Goal: Information Seeking & Learning: Learn about a topic

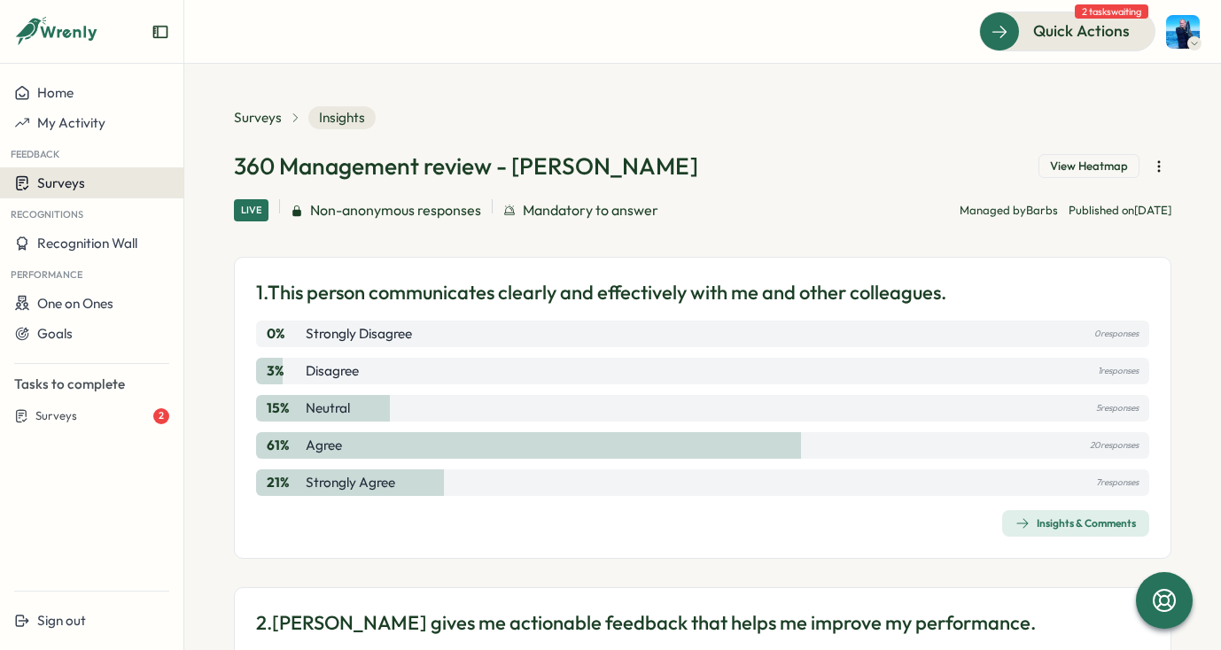
click at [77, 194] on button "Surveys" at bounding box center [91, 182] width 183 height 31
click at [213, 182] on div "Insights" at bounding box center [211, 183] width 46 height 19
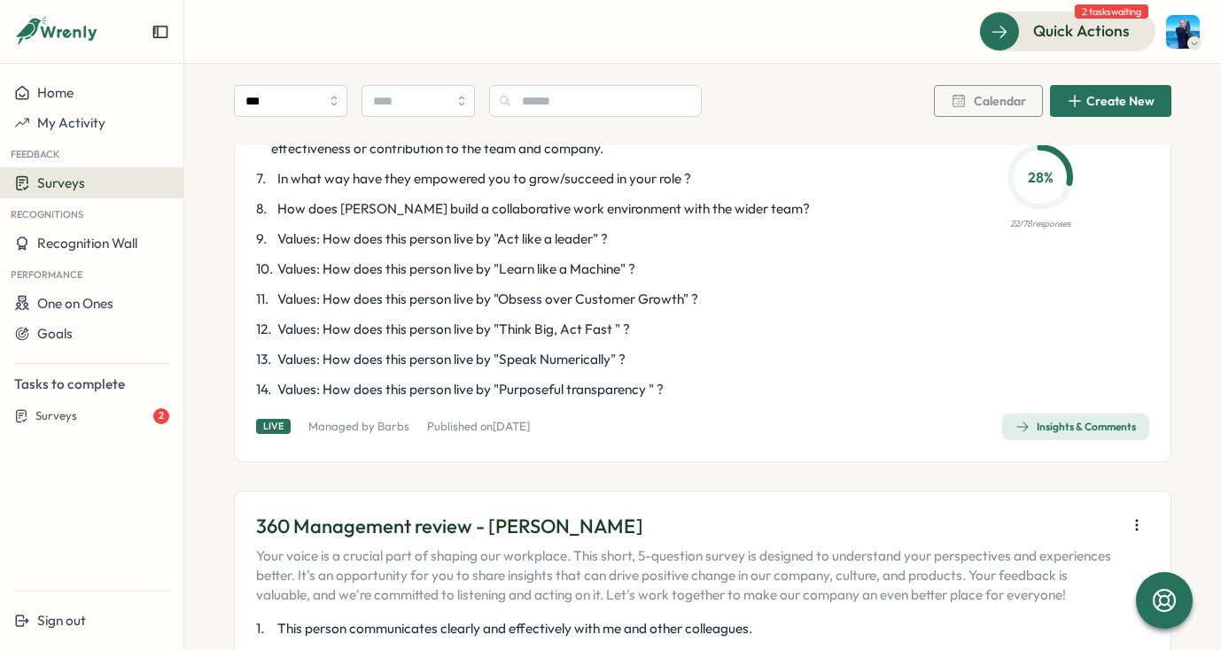
scroll to position [1760, 0]
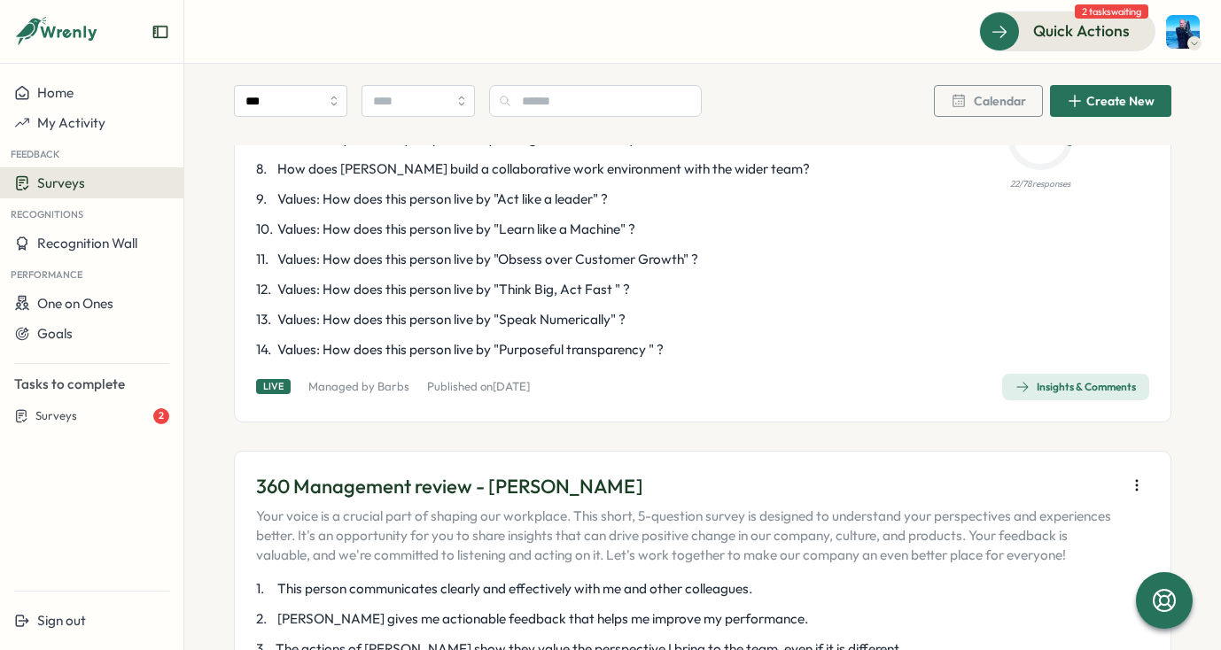
click at [1022, 394] on div "Insights & Comments" at bounding box center [1075, 387] width 120 height 14
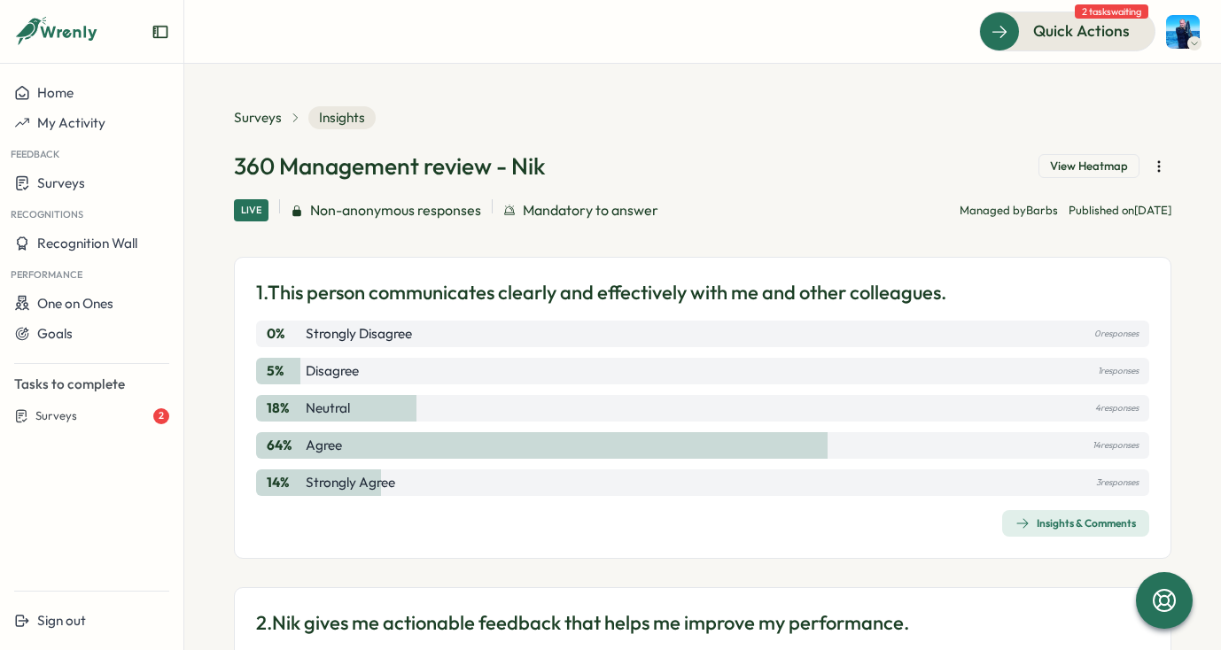
click at [1075, 518] on div "Insights & Comments" at bounding box center [1075, 524] width 120 height 14
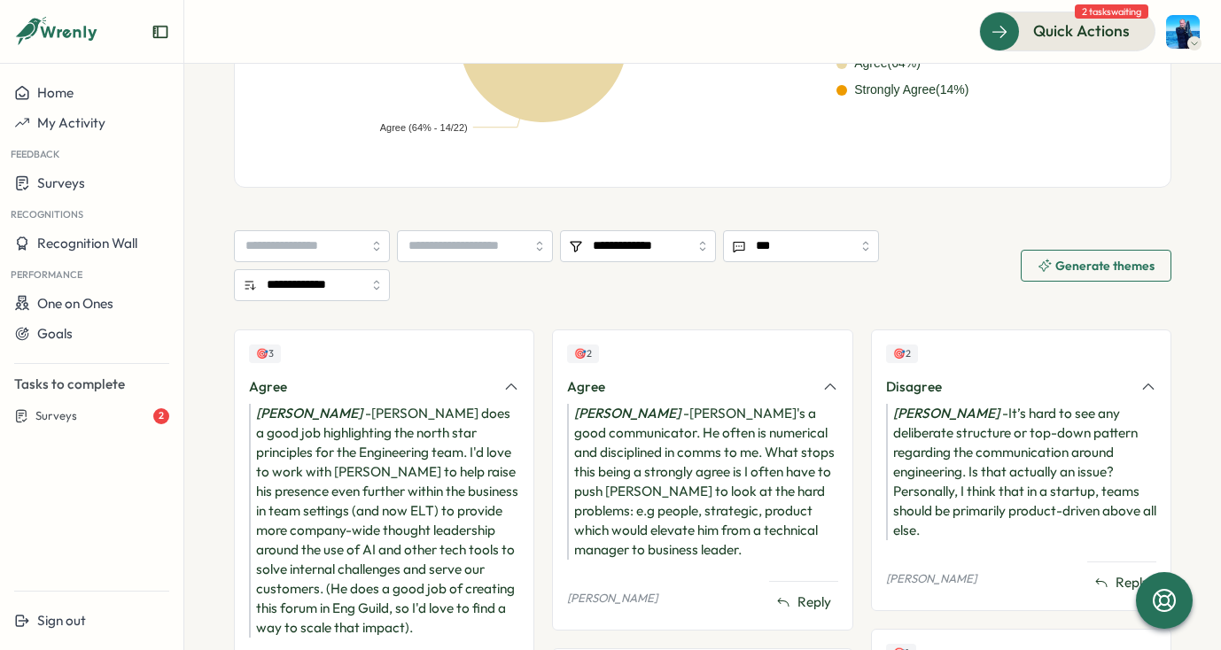
scroll to position [144, 0]
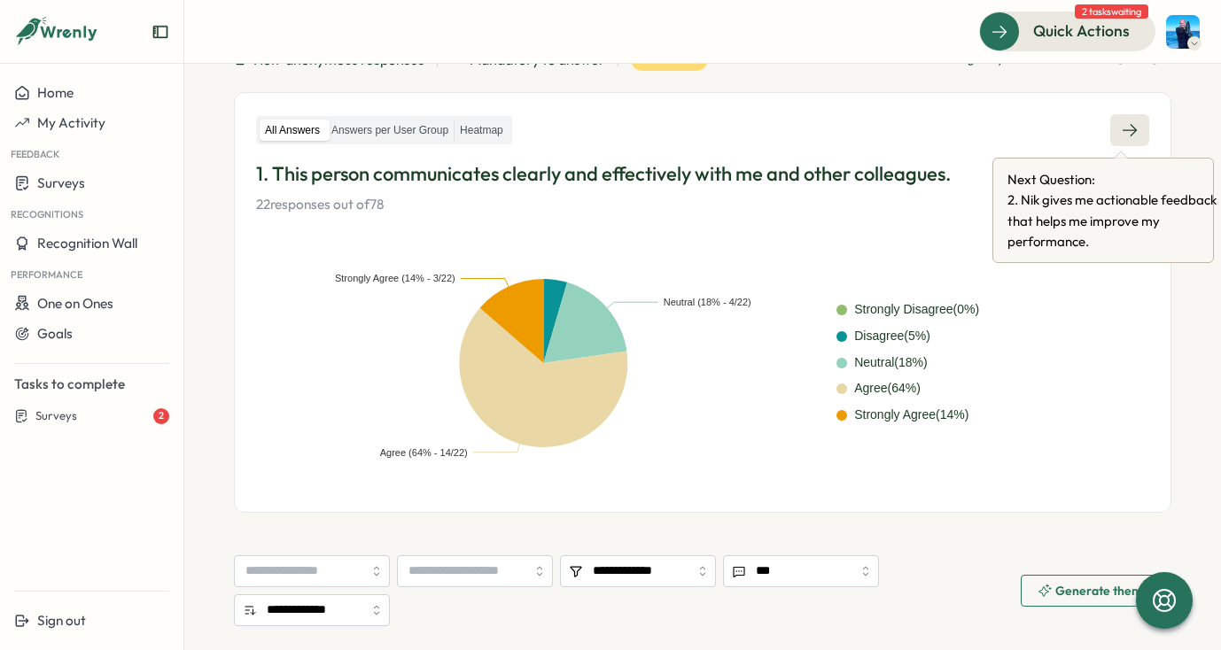
click at [1135, 118] on link at bounding box center [1129, 130] width 39 height 32
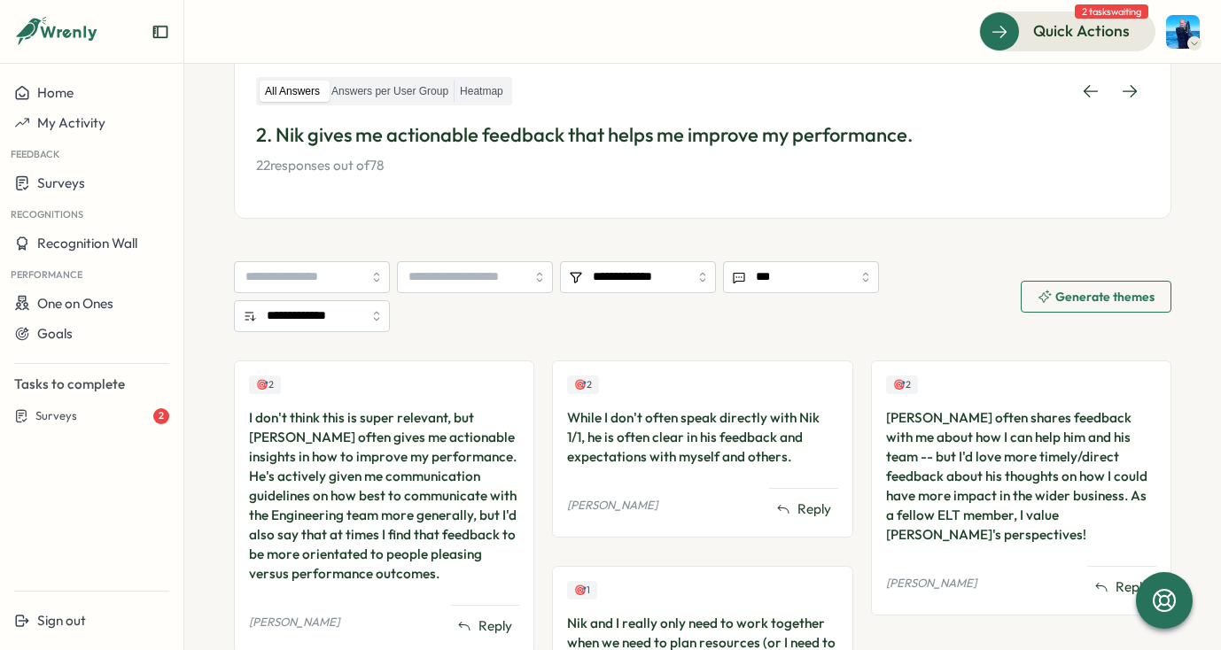
scroll to position [229, 0]
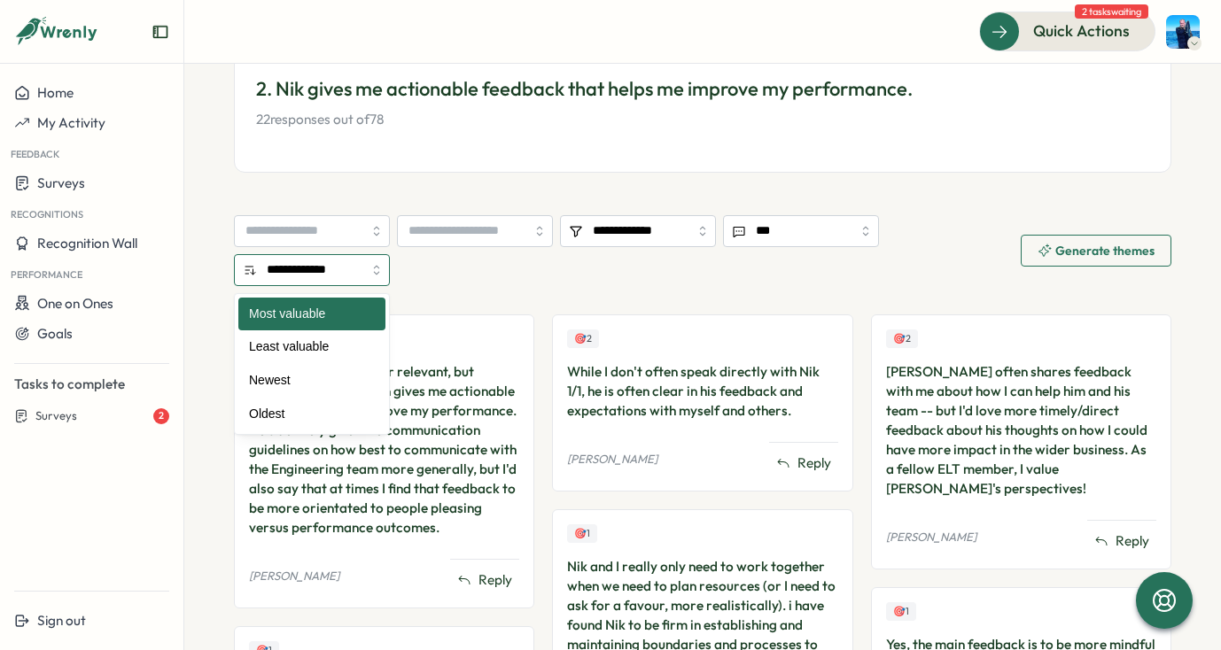
click at [345, 266] on input "**********" at bounding box center [312, 270] width 156 height 32
type input "******"
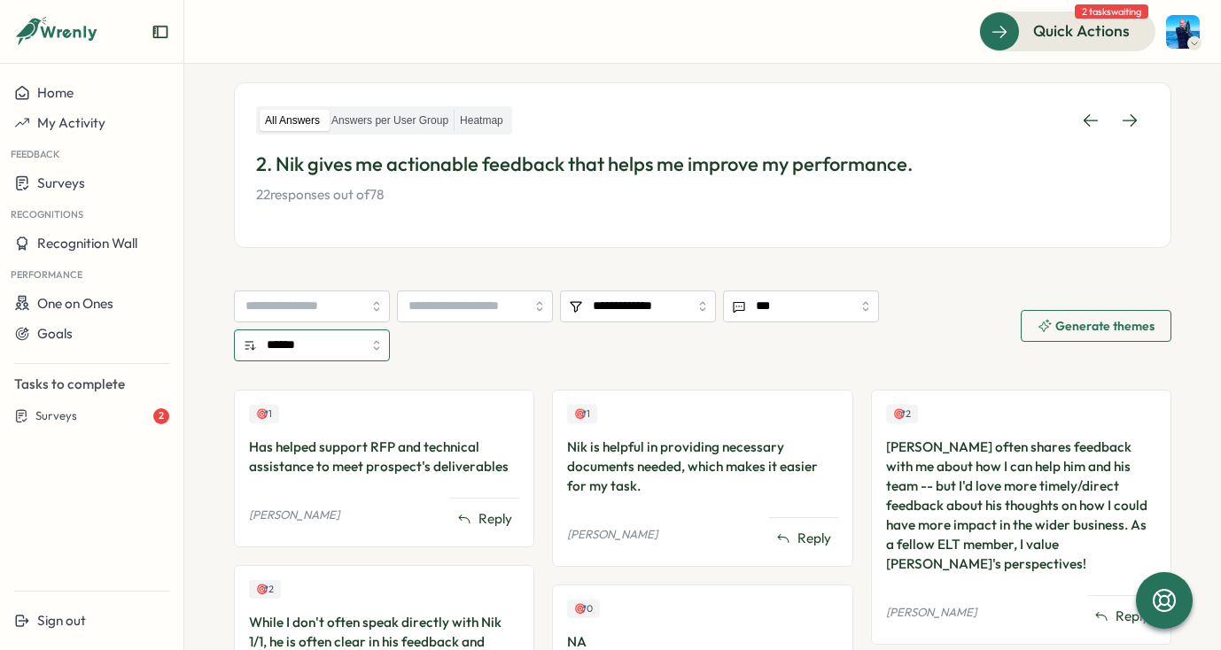
scroll to position [72, 0]
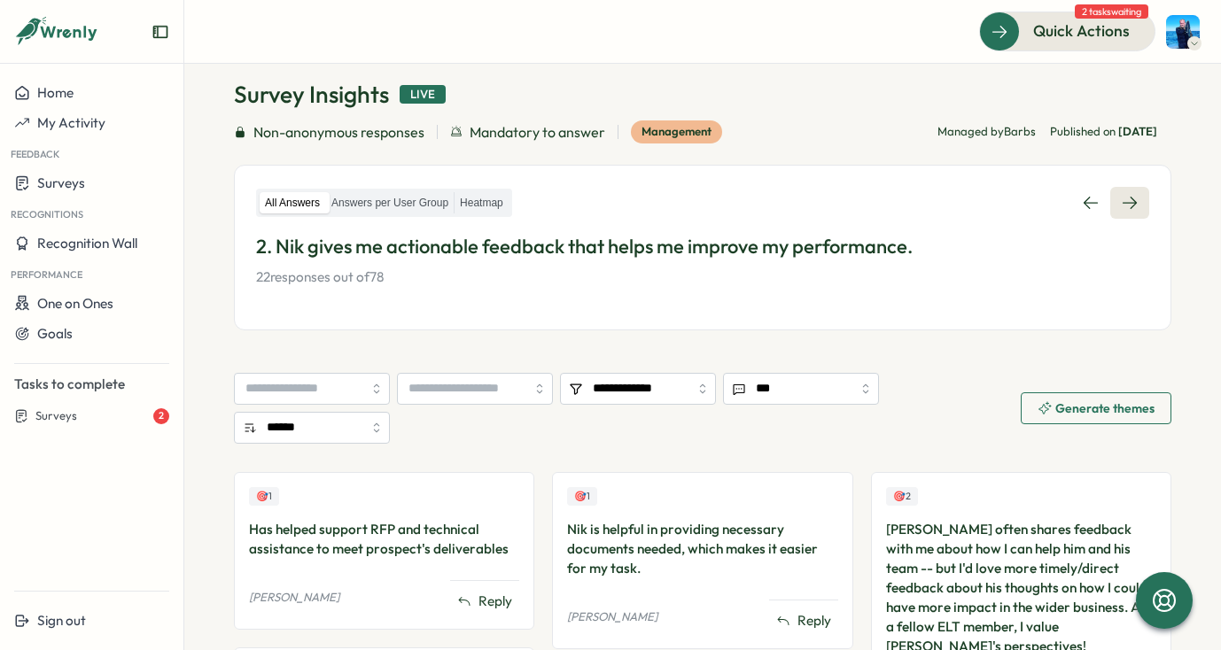
click at [1123, 213] on link at bounding box center [1129, 203] width 39 height 32
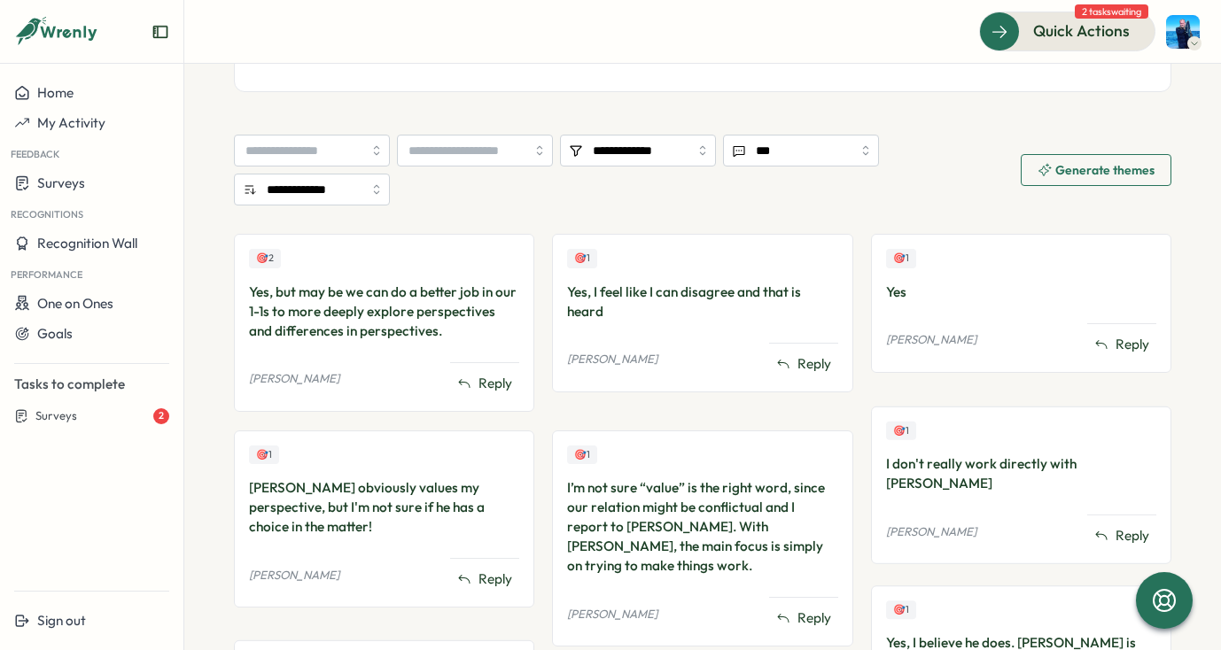
scroll to position [400, 0]
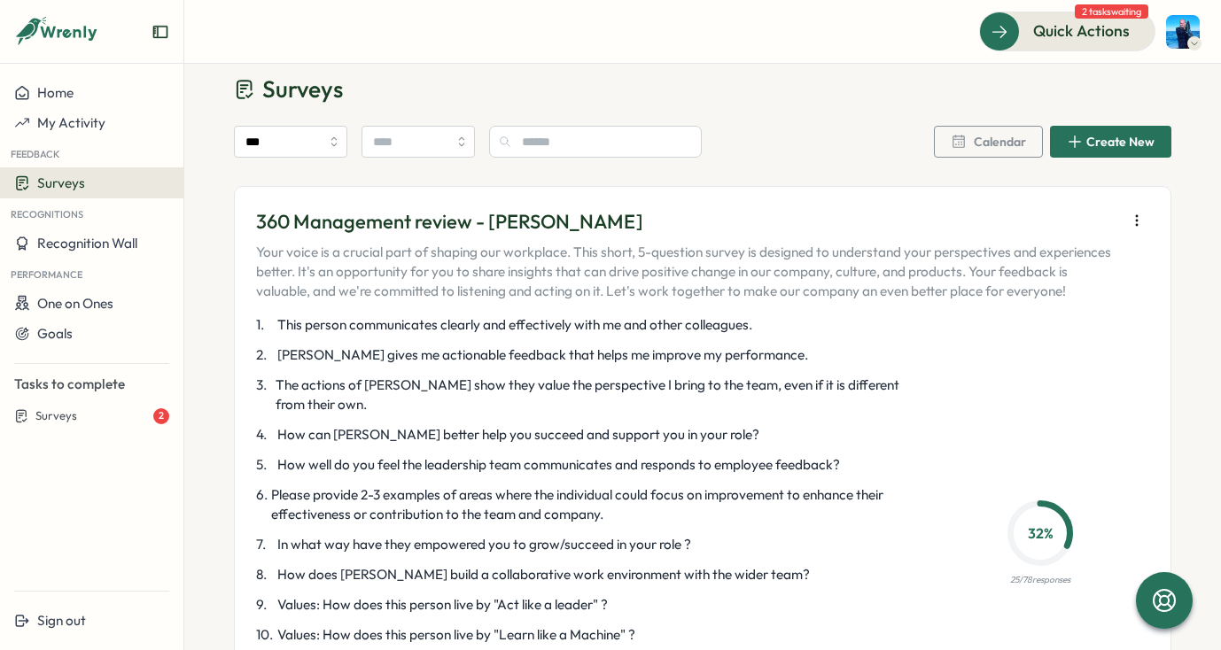
scroll to position [59, 0]
